Goal: Find specific page/section: Find specific page/section

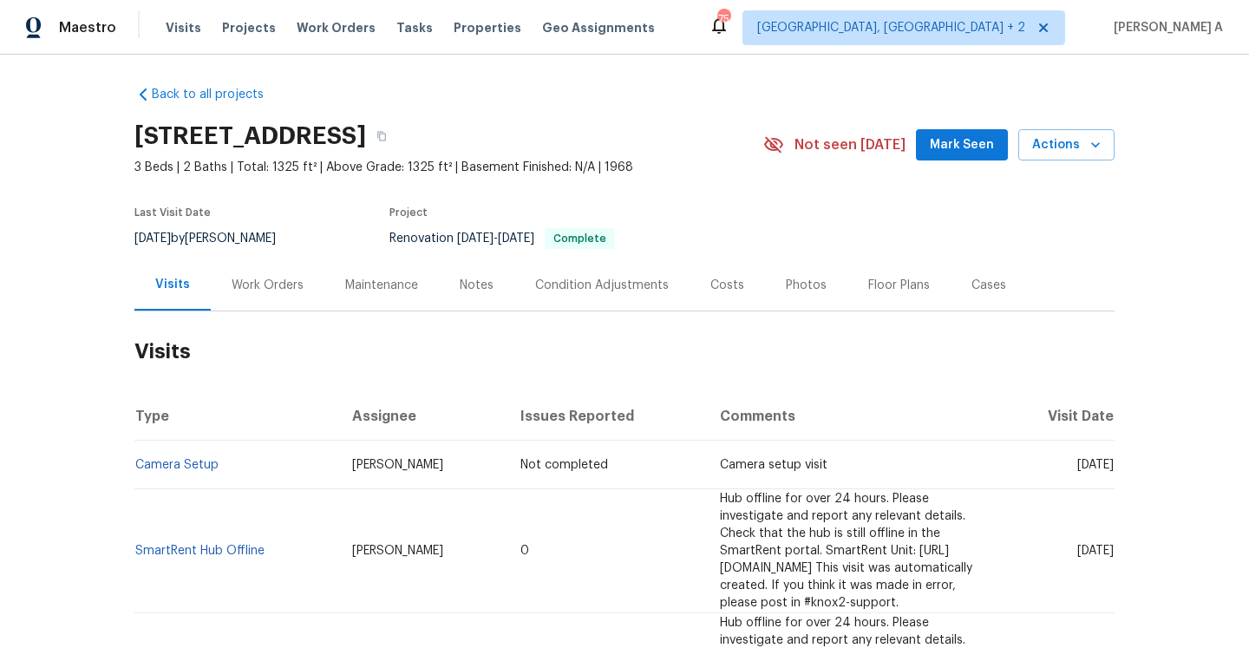
scroll to position [31, 0]
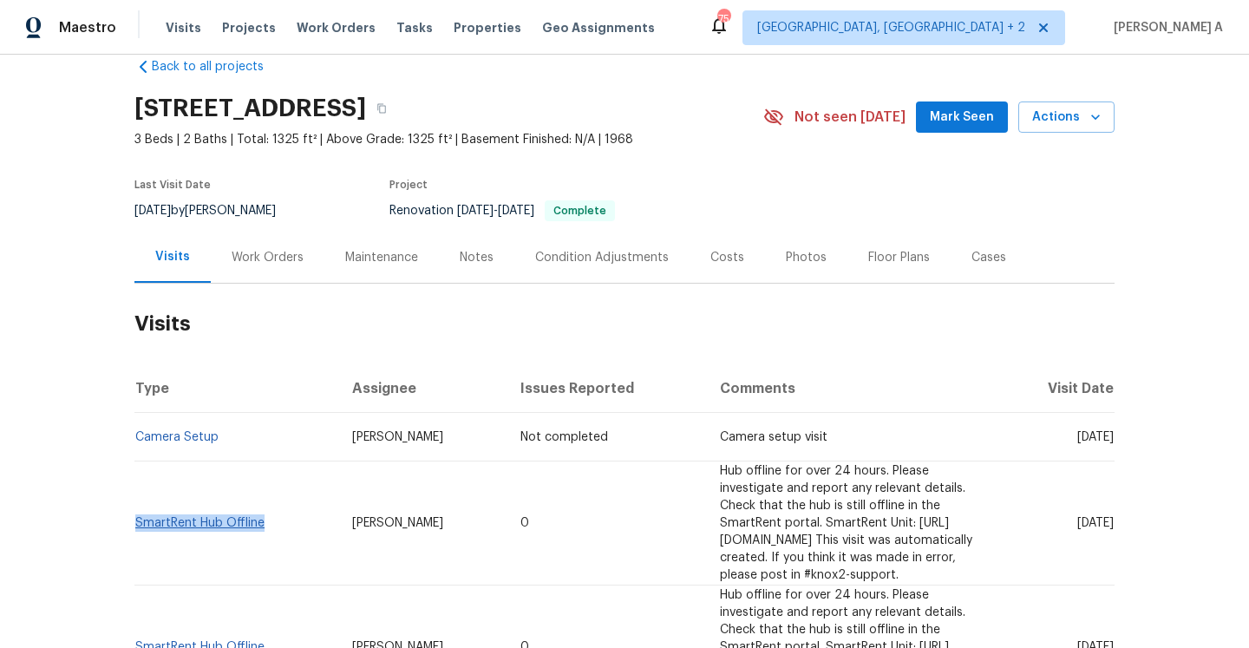
drag, startPoint x: 272, startPoint y: 514, endPoint x: 138, endPoint y: 513, distance: 134.4
click at [138, 513] on td "SmartRent Hub Offline" at bounding box center [236, 523] width 204 height 124
copy link "SmartRent Hub Offline"
click at [262, 260] on div "Work Orders" at bounding box center [268, 257] width 72 height 17
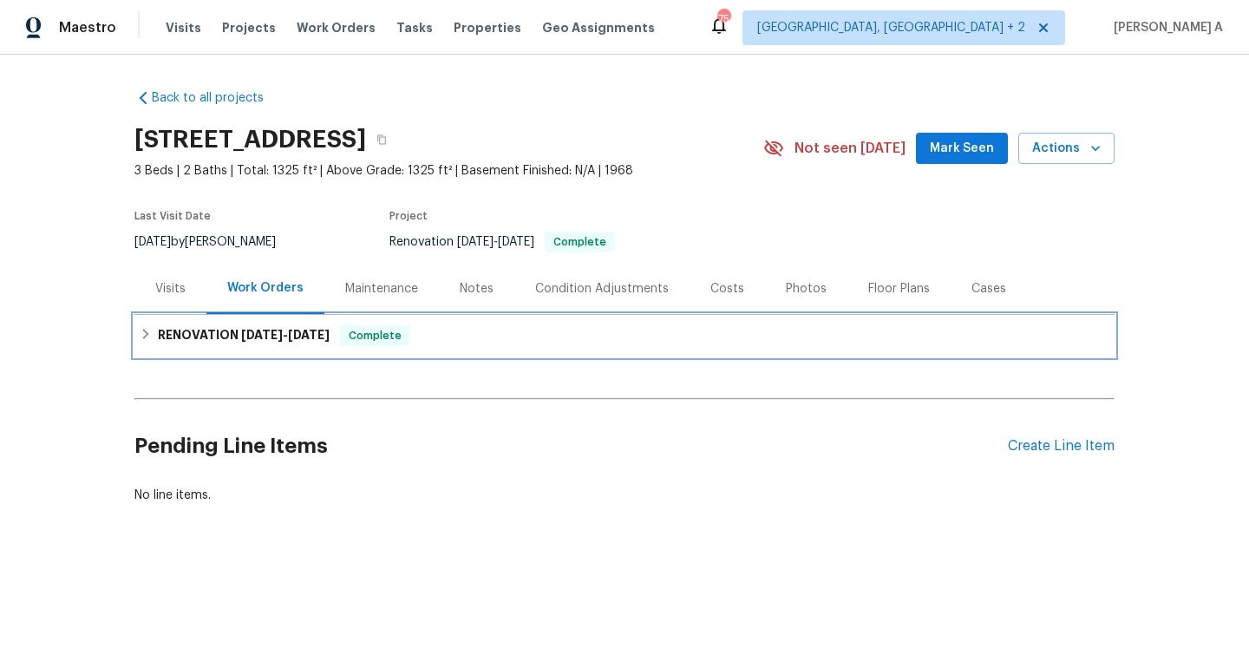
click at [278, 335] on span "[DATE] - [DATE]" at bounding box center [285, 335] width 88 height 12
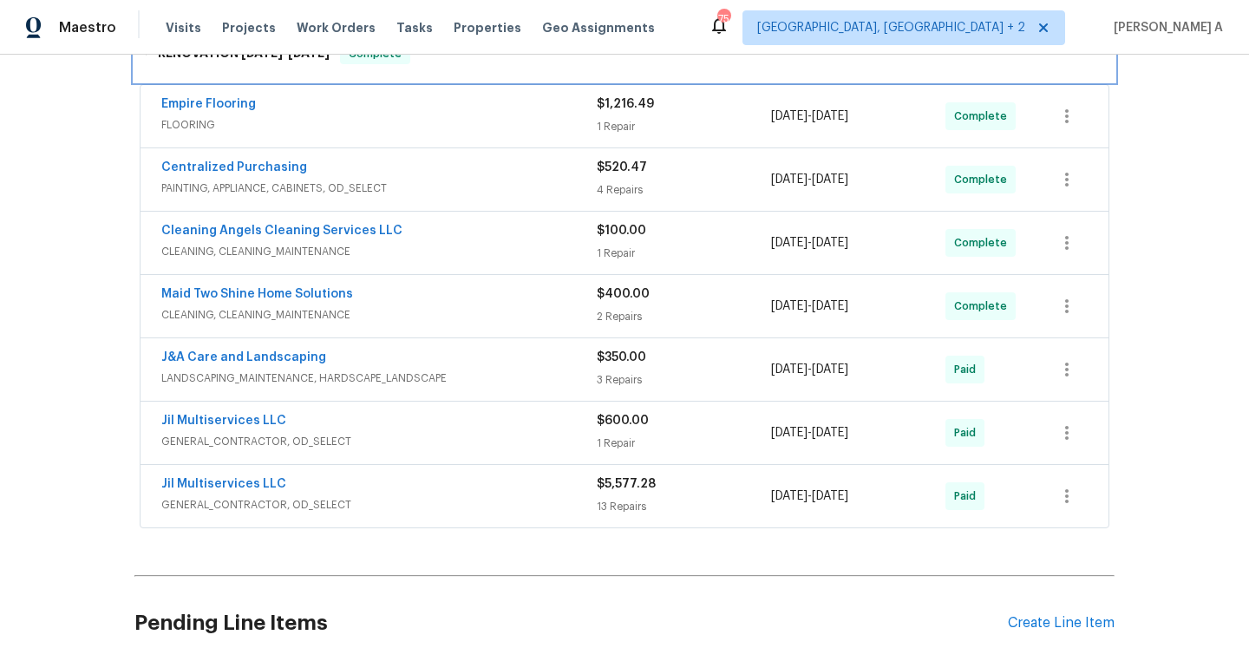
scroll to position [336, 0]
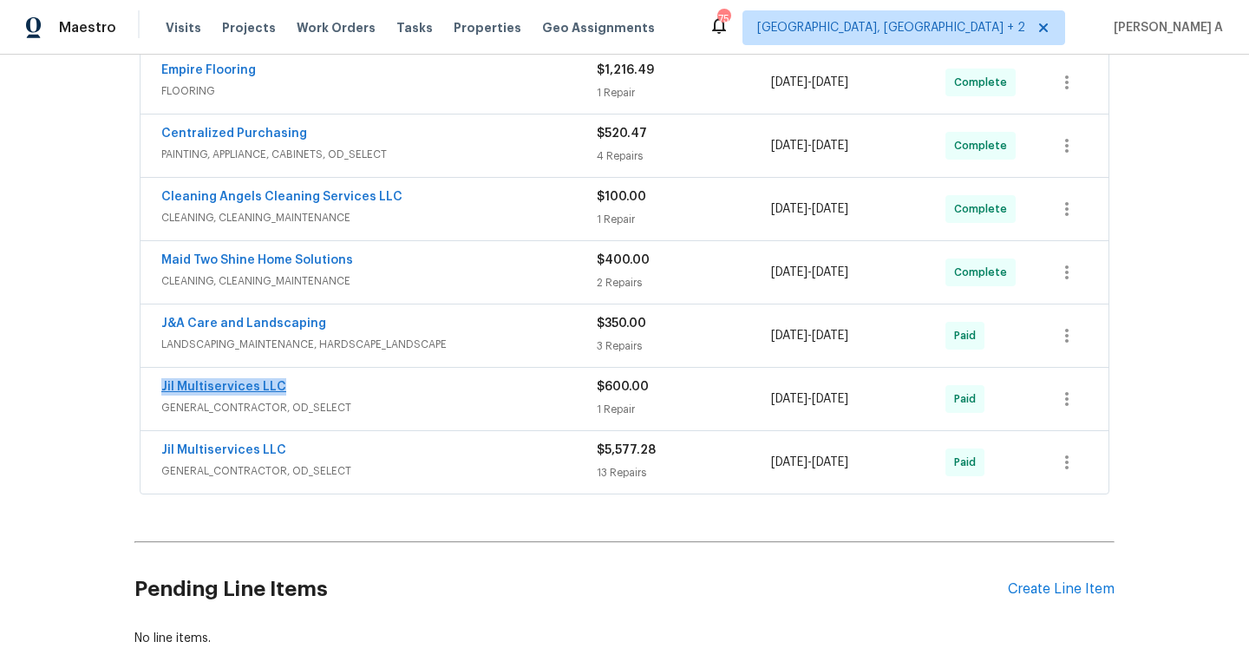
drag, startPoint x: 291, startPoint y: 395, endPoint x: 163, endPoint y: 391, distance: 128.4
click at [163, 391] on div "Jil Multiservices LLC" at bounding box center [378, 388] width 435 height 21
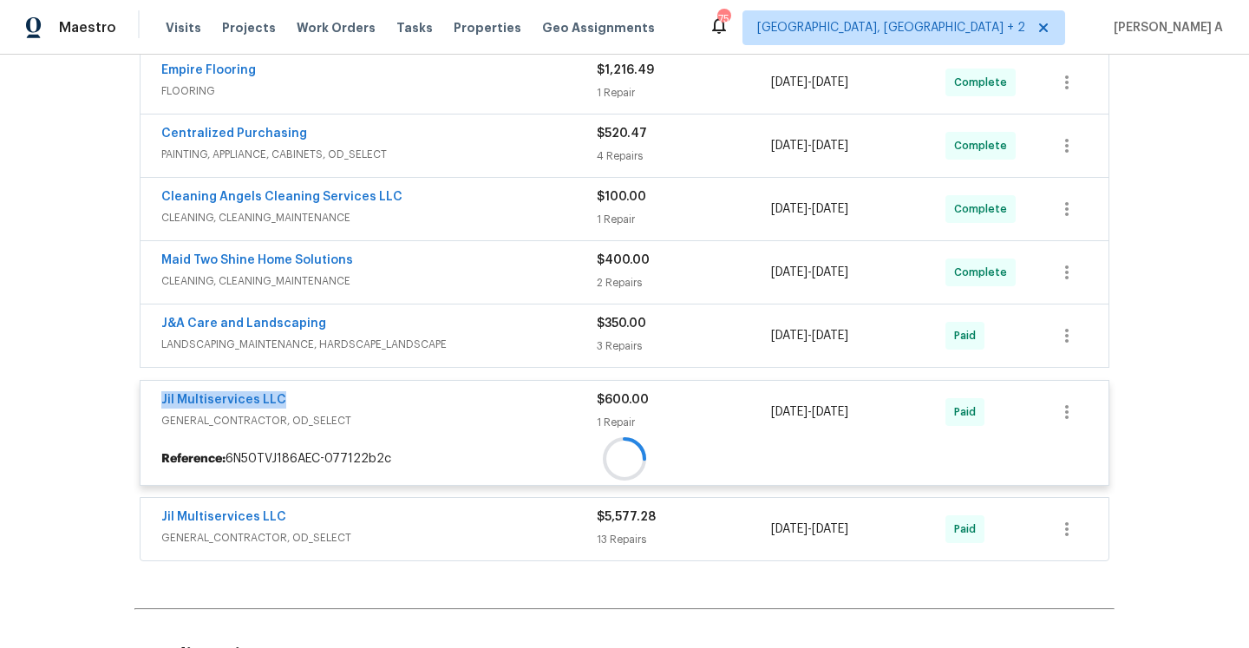
copy link "Jil Multiservices LLC"
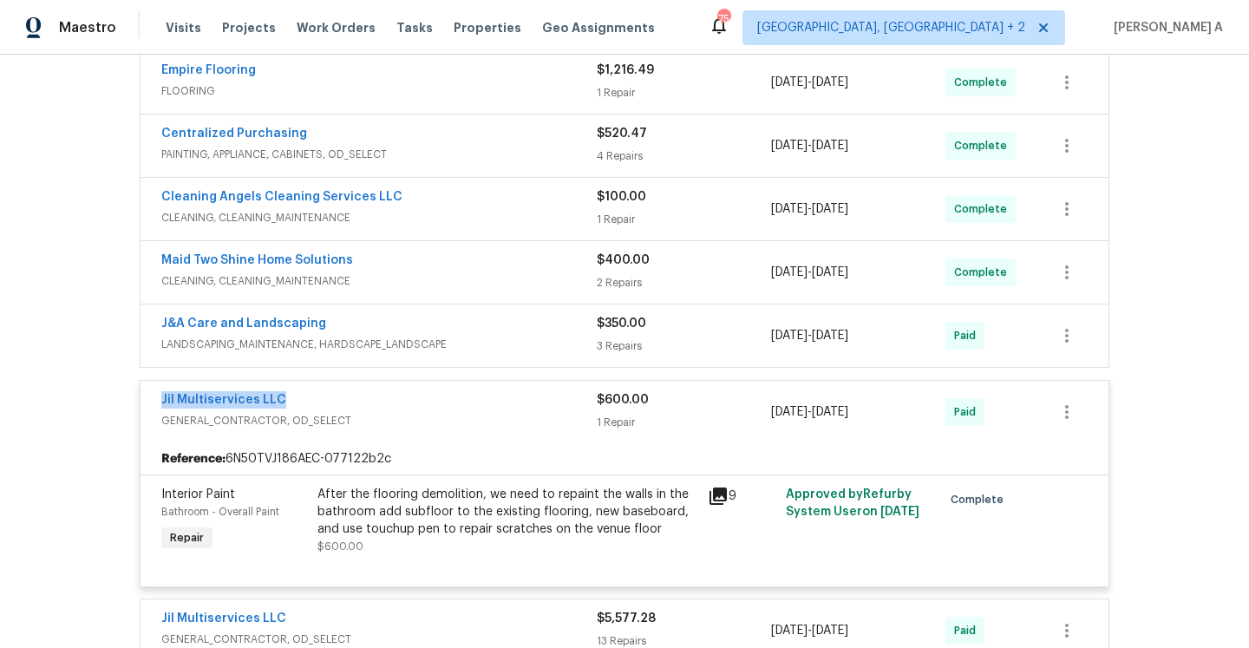
scroll to position [408, 0]
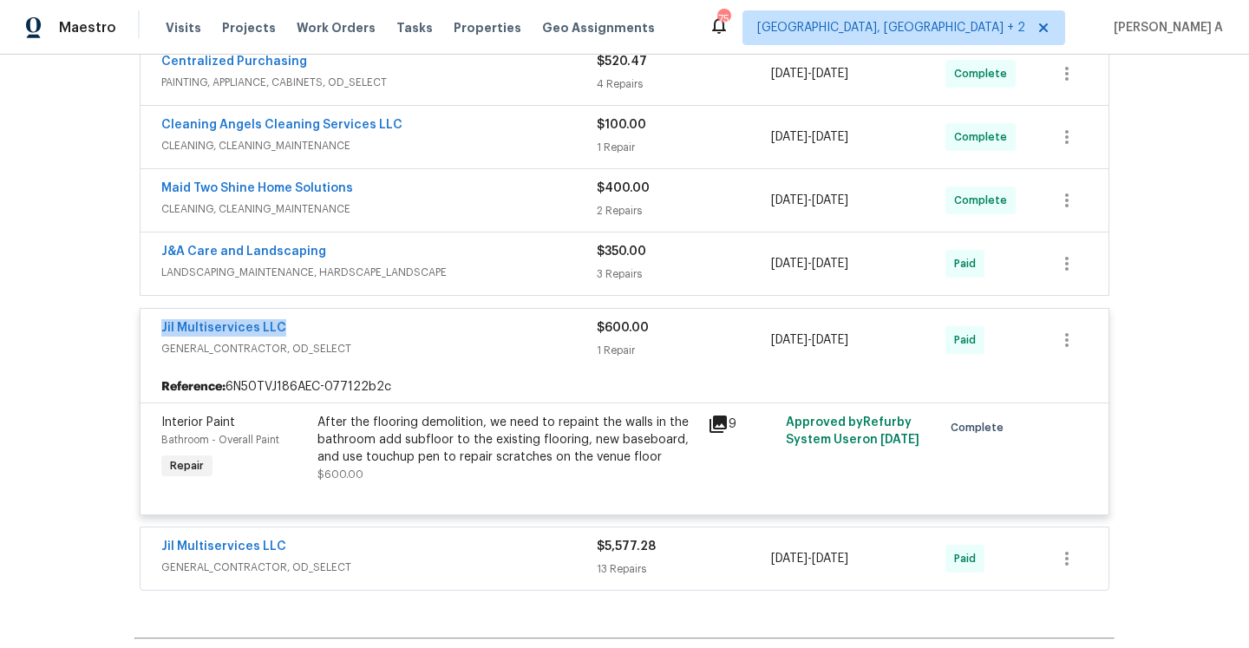
click at [369, 335] on div "Jil Multiservices LLC" at bounding box center [378, 329] width 435 height 21
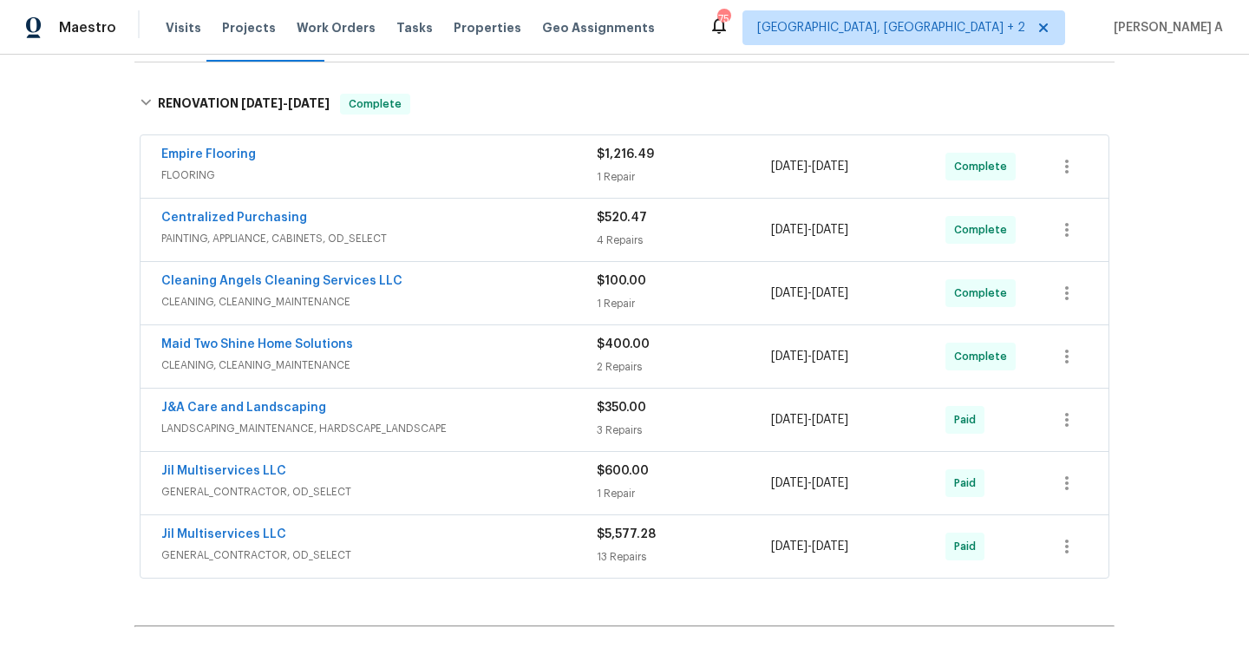
scroll to position [0, 0]
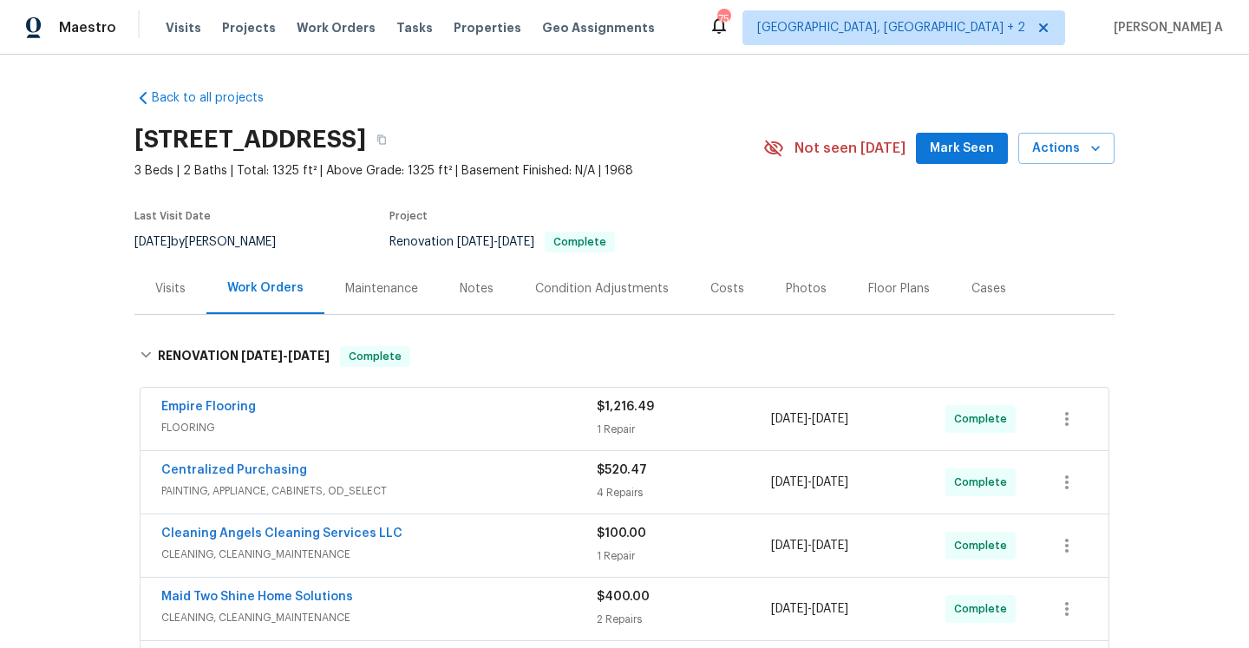
click at [170, 289] on div "Visits" at bounding box center [170, 288] width 30 height 17
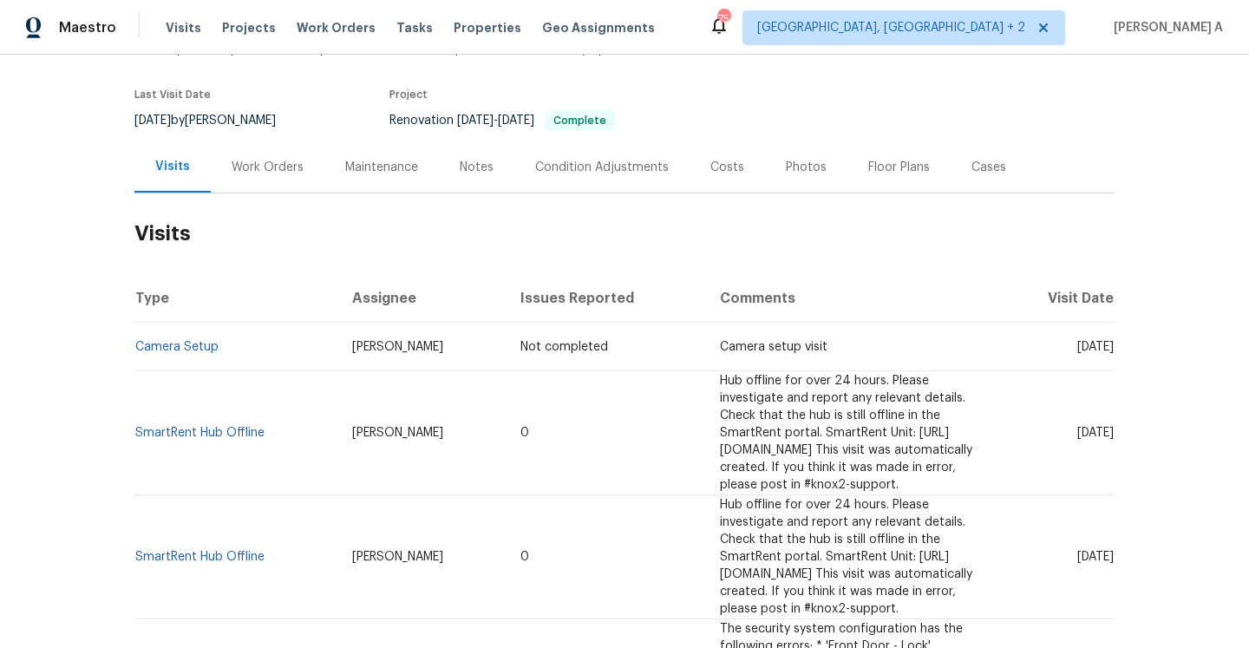
scroll to position [132, 0]
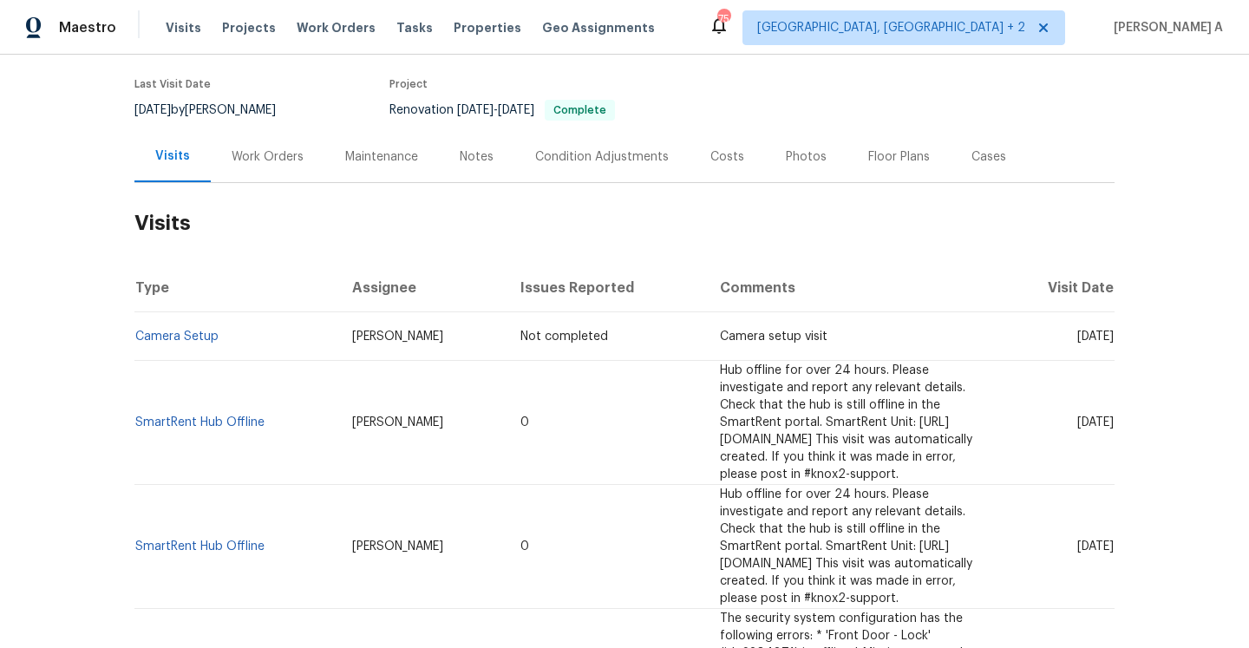
click at [262, 167] on div "Work Orders" at bounding box center [268, 156] width 114 height 51
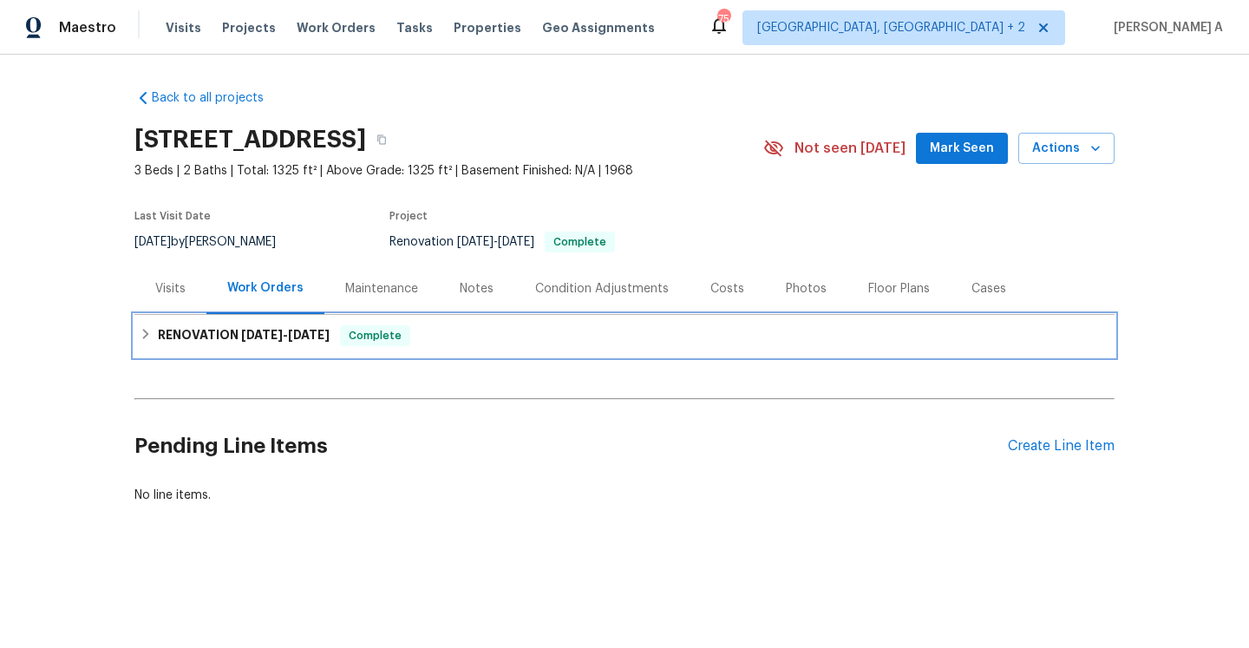
click at [277, 333] on span "[DATE]" at bounding box center [262, 335] width 42 height 12
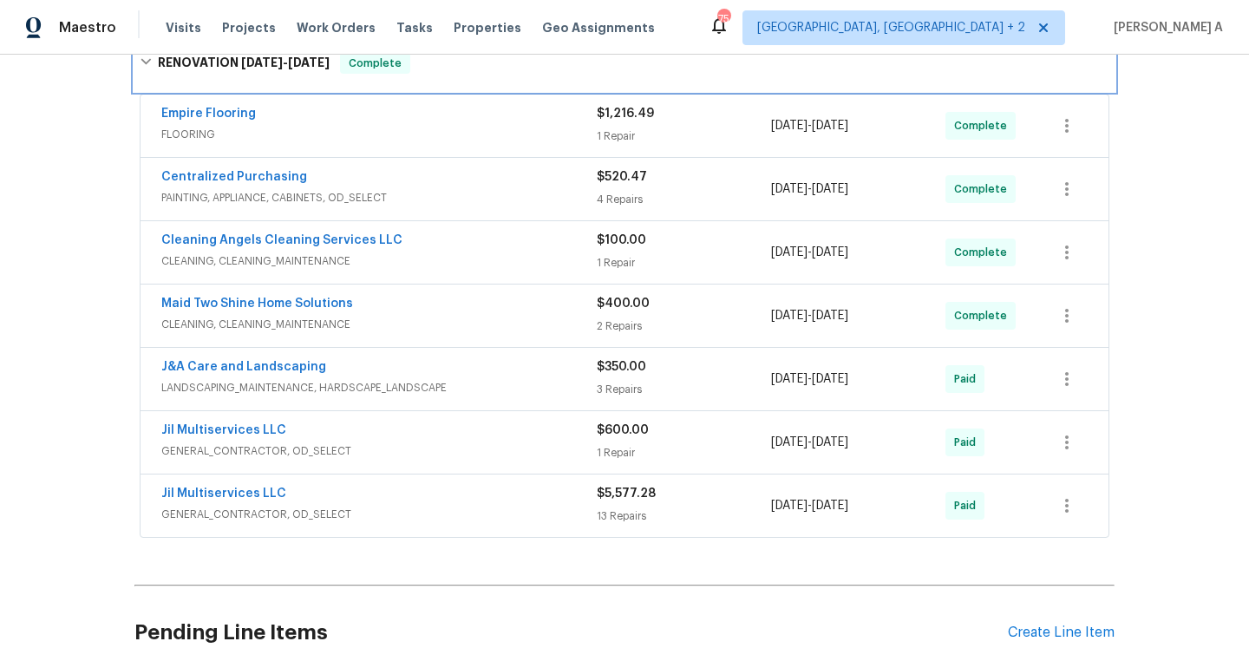
scroll to position [303, 0]
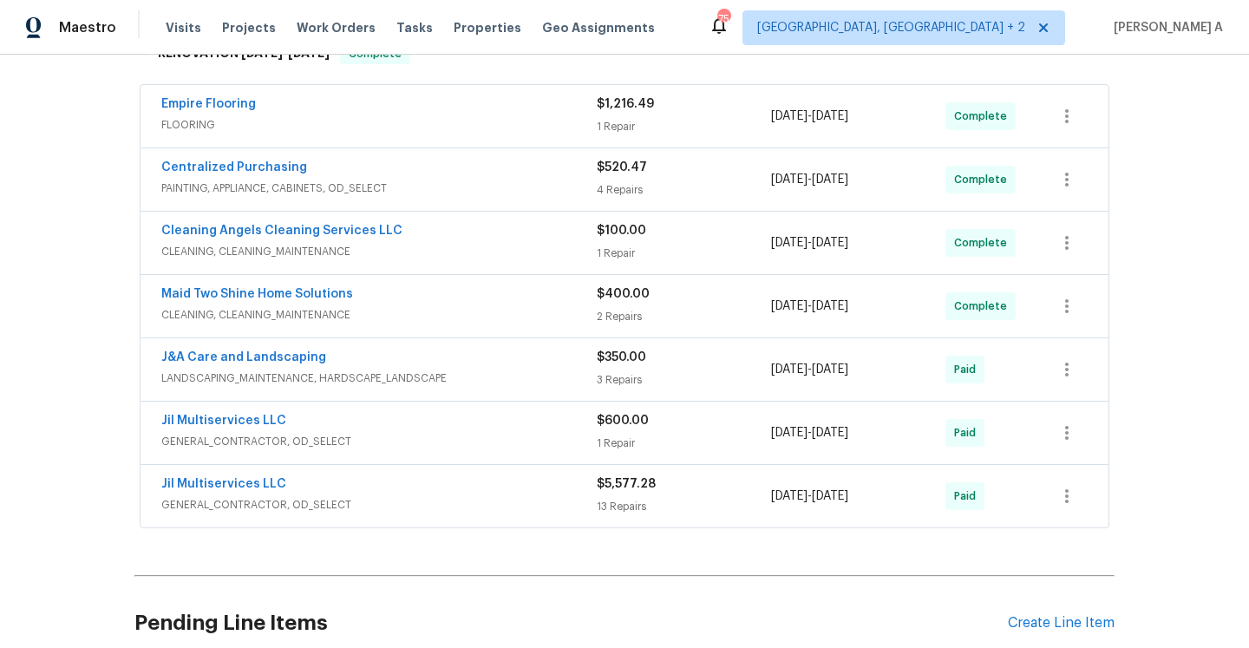
click at [317, 433] on span "GENERAL_CONTRACTOR, OD_SELECT" at bounding box center [378, 441] width 435 height 17
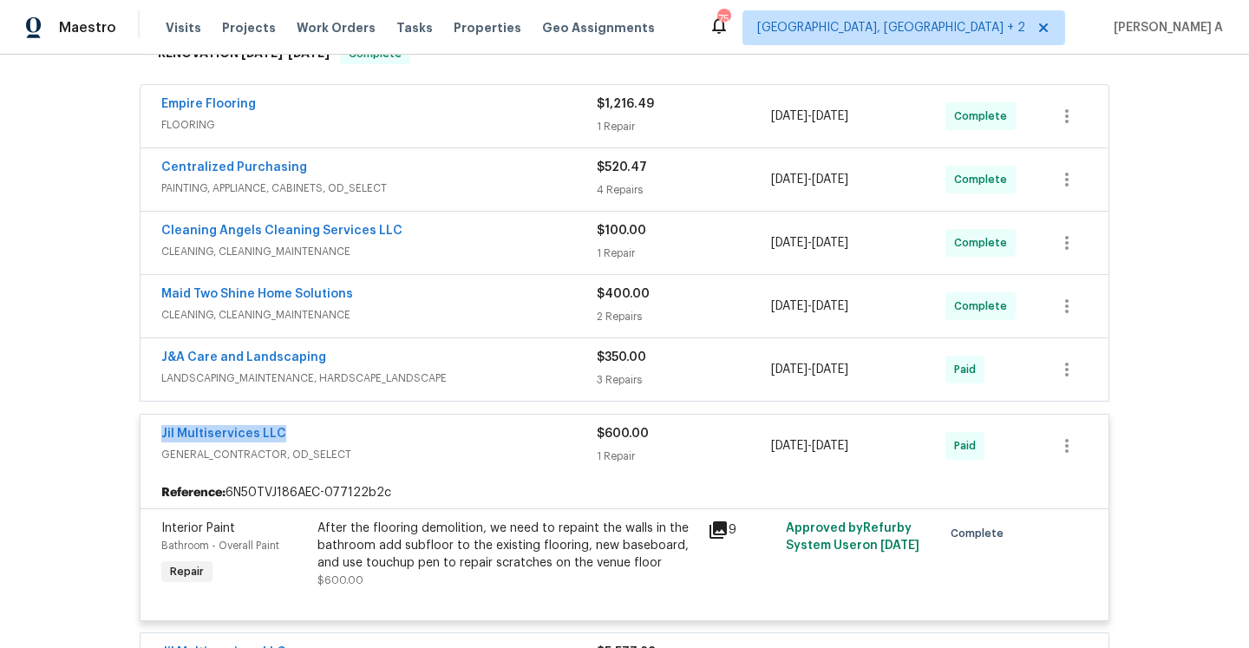
drag, startPoint x: 297, startPoint y: 440, endPoint x: 157, endPoint y: 439, distance: 139.6
click at [157, 439] on div "Jil Multiservices LLC GENERAL_CONTRACTOR, OD_SELECT $600.00 1 Repair [DATE] - […" at bounding box center [624, 446] width 968 height 62
copy link "Jil Multiservices LLC"
